Goal: Task Accomplishment & Management: Manage account settings

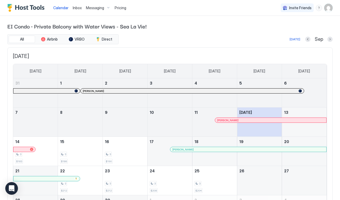
click at [87, 7] on span "Messaging" at bounding box center [95, 8] width 18 height 5
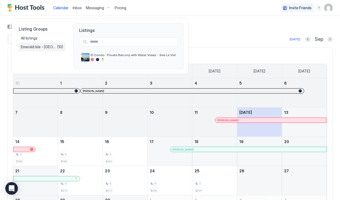
click at [41, 47] on span "Emerald Isle - [GEOGRAPHIC_DATA]" at bounding box center [39, 47] width 36 height 5
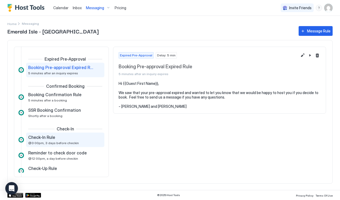
click at [58, 142] on span "@3:00pm, 3 days before checkin" at bounding box center [53, 143] width 51 height 4
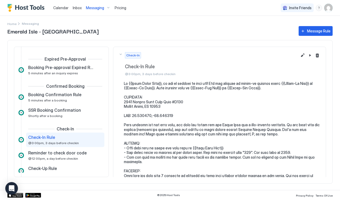
click at [107, 8] on div "Messaging" at bounding box center [98, 7] width 29 height 9
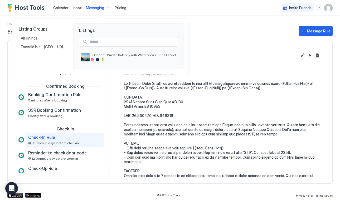
click at [152, 9] on div at bounding box center [170, 100] width 340 height 200
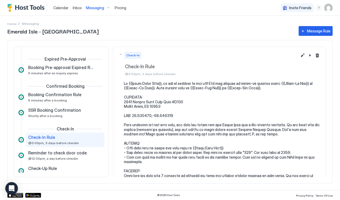
click at [78, 7] on span "Inbox" at bounding box center [77, 8] width 9 height 4
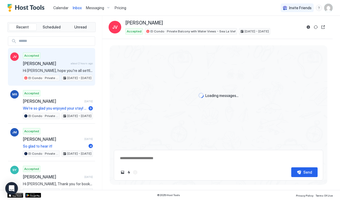
scroll to position [348, 0]
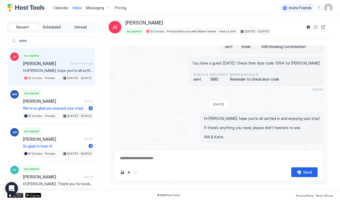
click at [61, 7] on span "Calendar" at bounding box center [60, 8] width 15 height 4
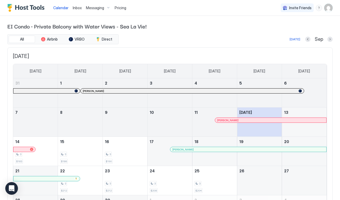
click at [182, 148] on div at bounding box center [182, 149] width 4 height 4
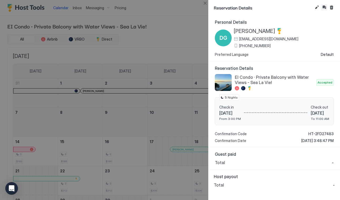
click at [326, 8] on button "Inbox" at bounding box center [324, 7] width 6 height 6
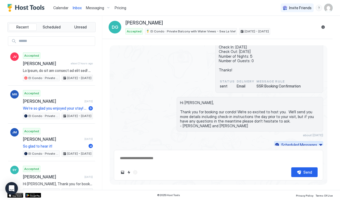
click at [283, 142] on div "Scheduled Messages" at bounding box center [300, 145] width 36 height 6
type textarea "*"
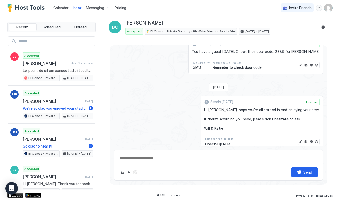
scroll to position [456, 0]
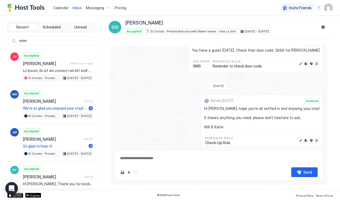
click at [63, 7] on span "Calendar" at bounding box center [60, 8] width 15 height 4
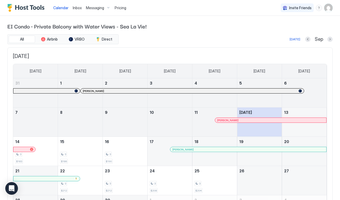
click at [328, 10] on img "User profile" at bounding box center [329, 8] width 8 height 8
click at [283, 29] on span "Settings" at bounding box center [281, 29] width 14 height 5
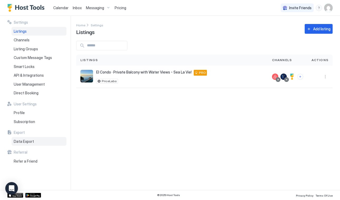
click at [24, 140] on span "Data Export" at bounding box center [24, 141] width 20 height 5
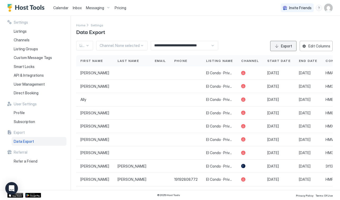
click at [284, 47] on div "Export" at bounding box center [286, 46] width 11 height 6
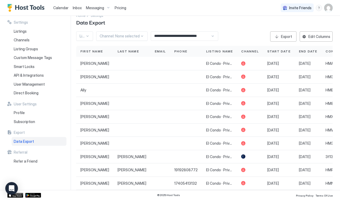
scroll to position [9, 0]
